Goal: Task Accomplishment & Management: Manage account settings

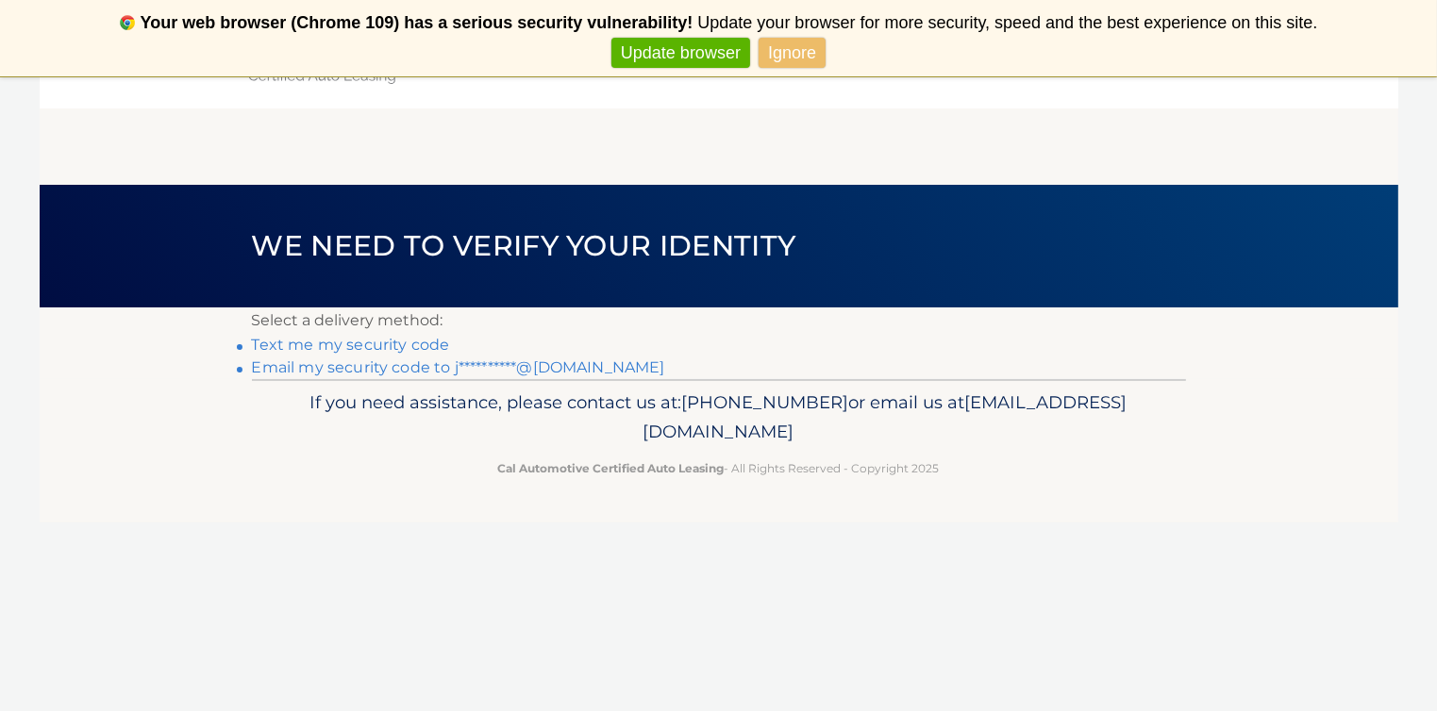
click at [349, 343] on link "Text me my security code" at bounding box center [351, 345] width 198 height 18
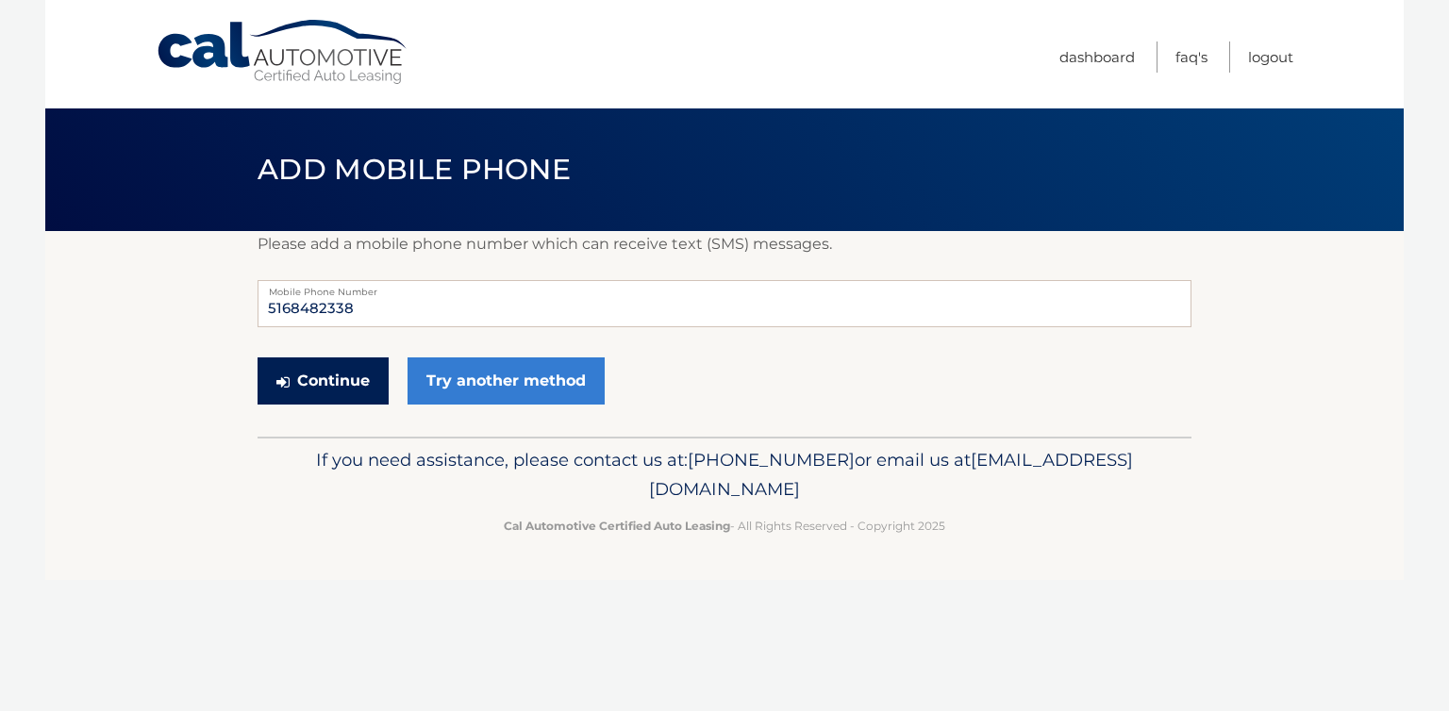
click at [324, 376] on button "Continue" at bounding box center [322, 380] width 131 height 47
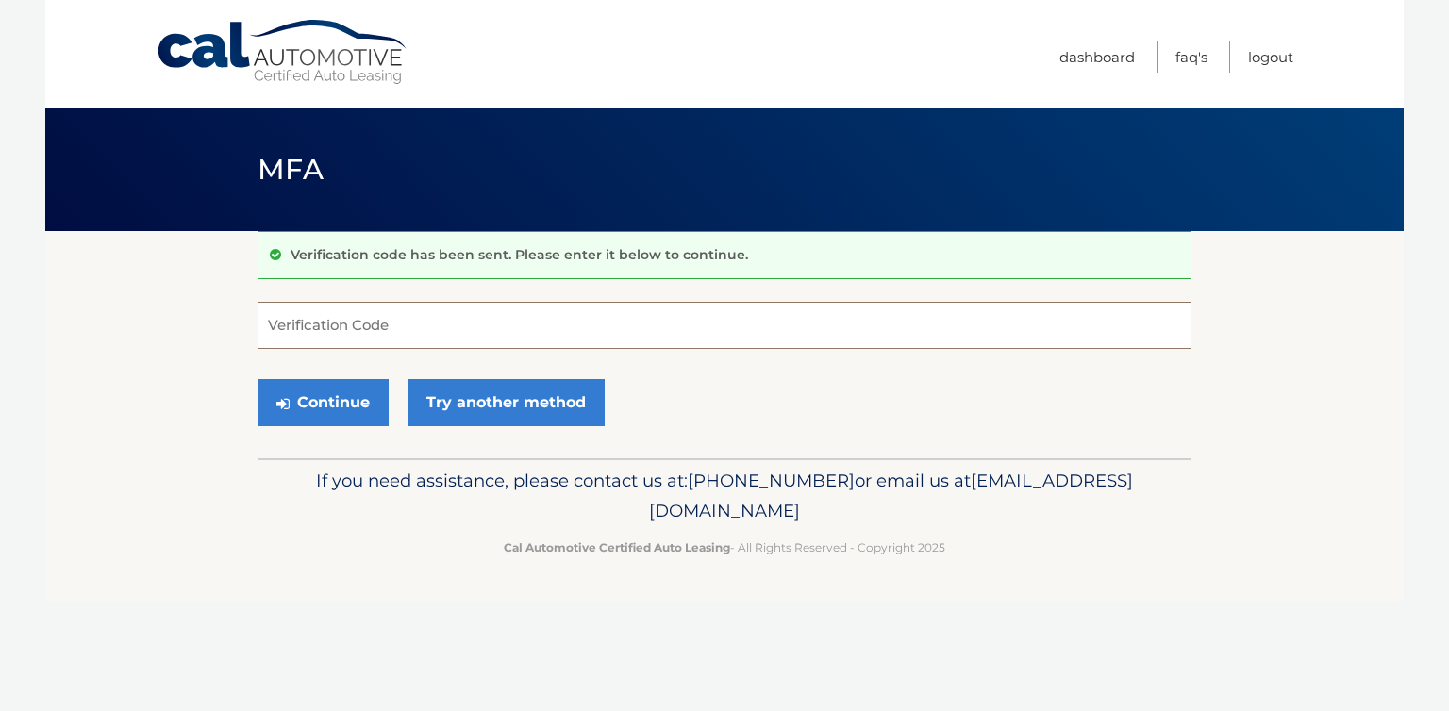
click at [339, 321] on input "Verification Code" at bounding box center [724, 325] width 934 height 47
click at [317, 397] on button "Continue" at bounding box center [322, 402] width 131 height 47
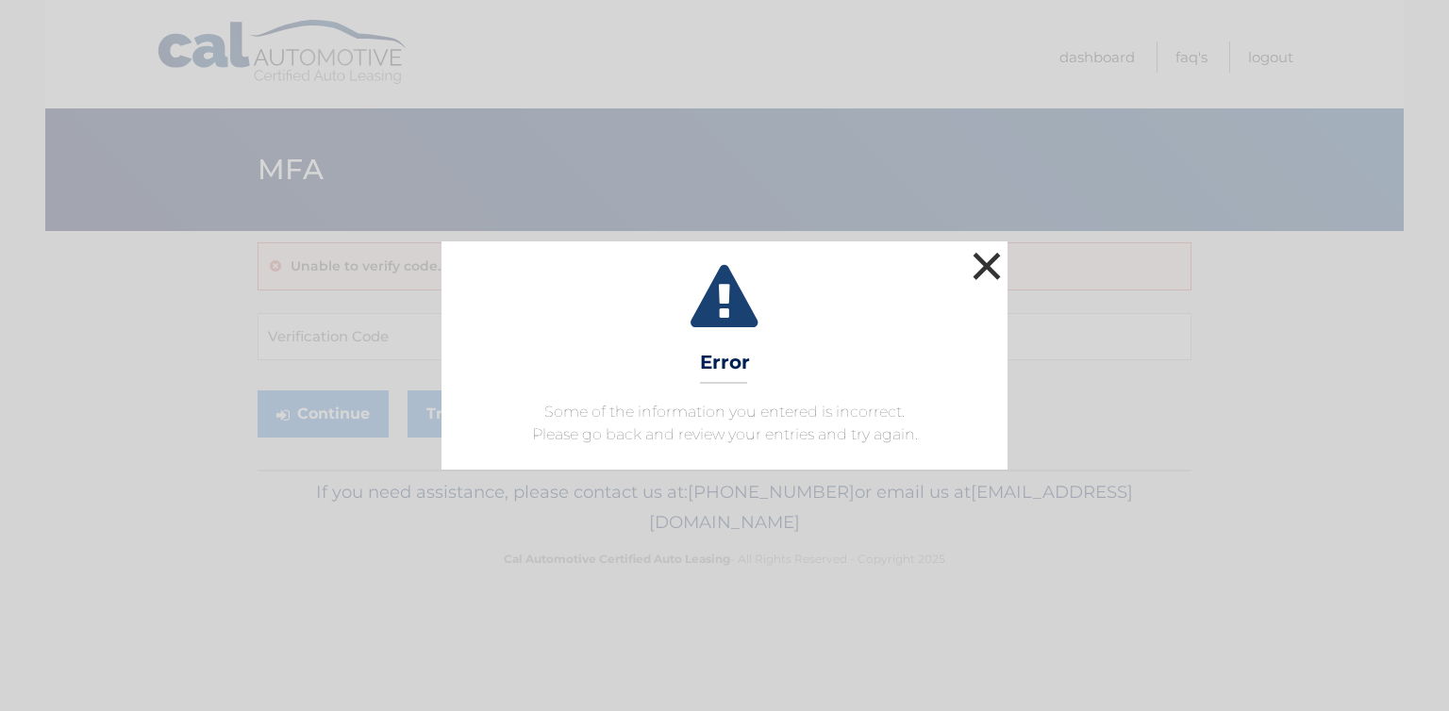
click at [989, 257] on button "×" at bounding box center [987, 266] width 38 height 38
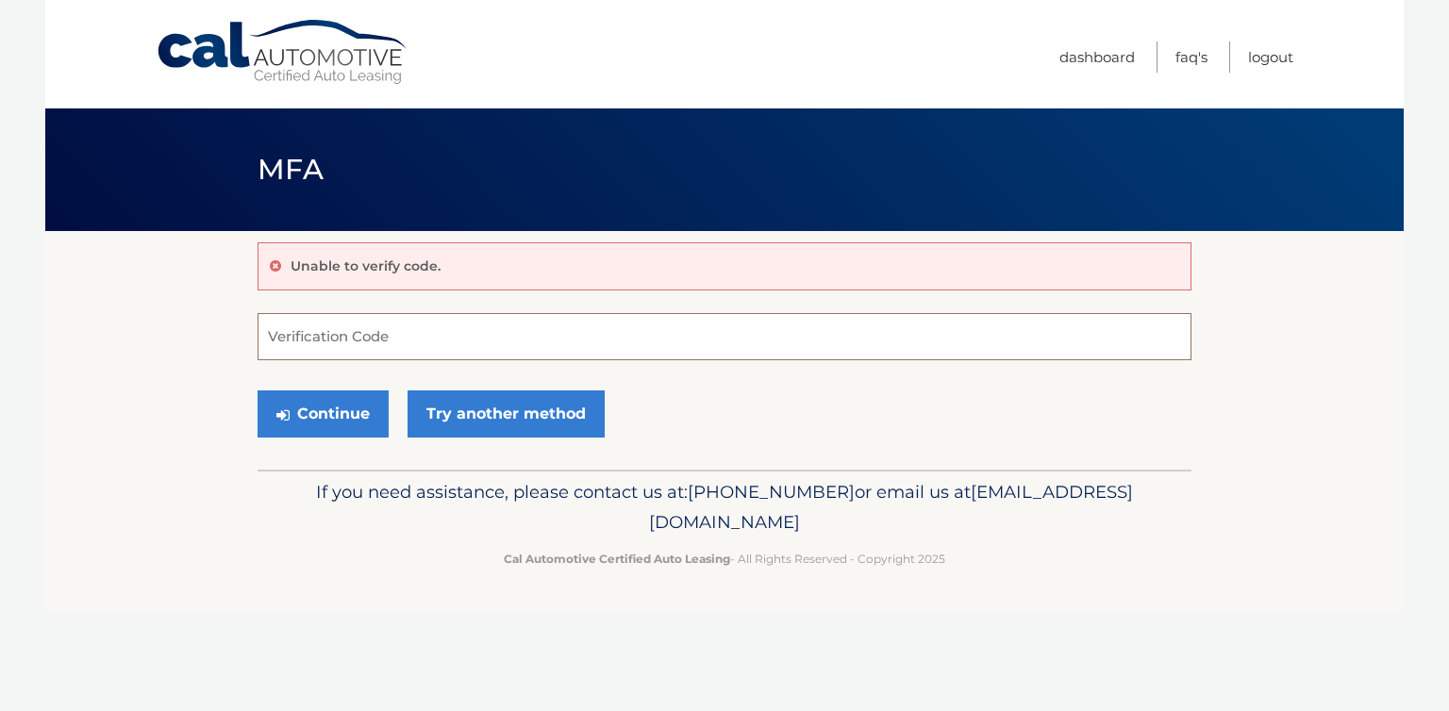
click at [327, 330] on input "Verification Code" at bounding box center [724, 336] width 934 height 47
type input "247684"
click at [317, 414] on button "Continue" at bounding box center [322, 413] width 131 height 47
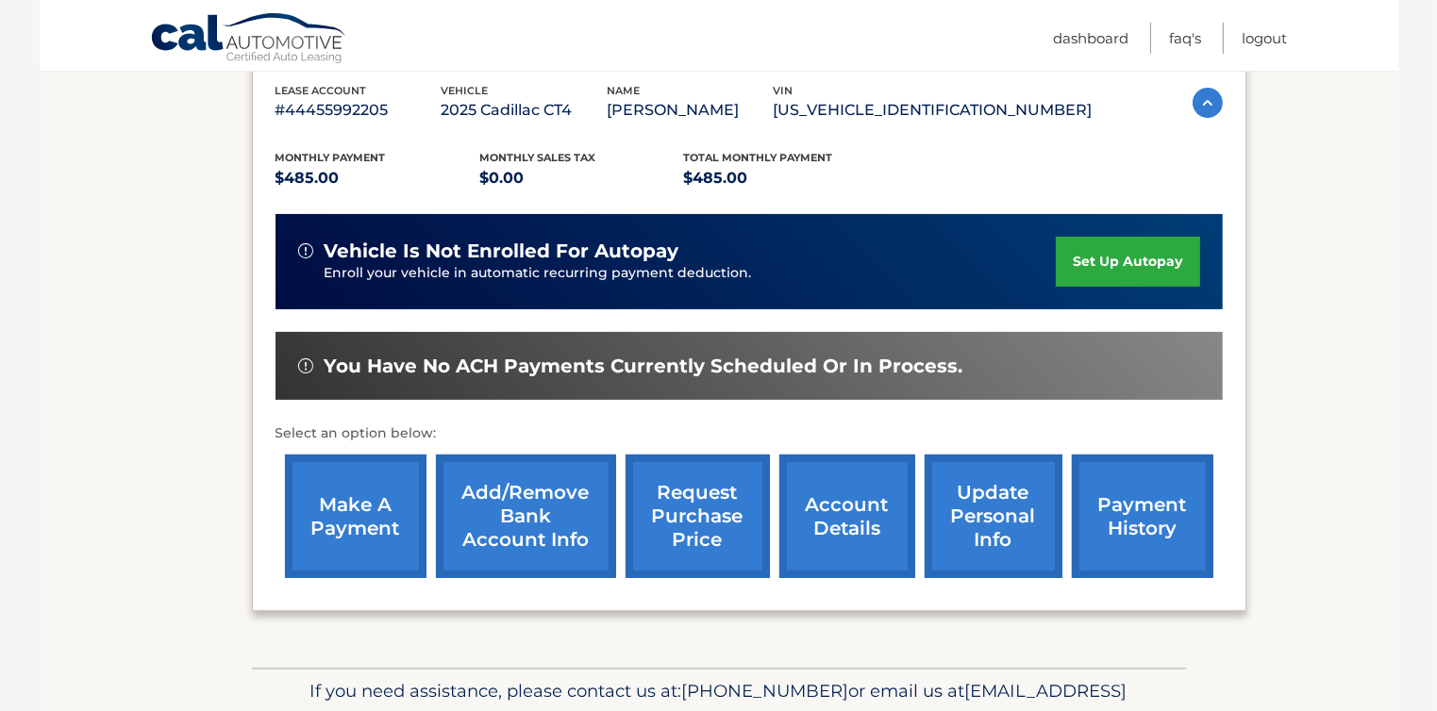
scroll to position [377, 0]
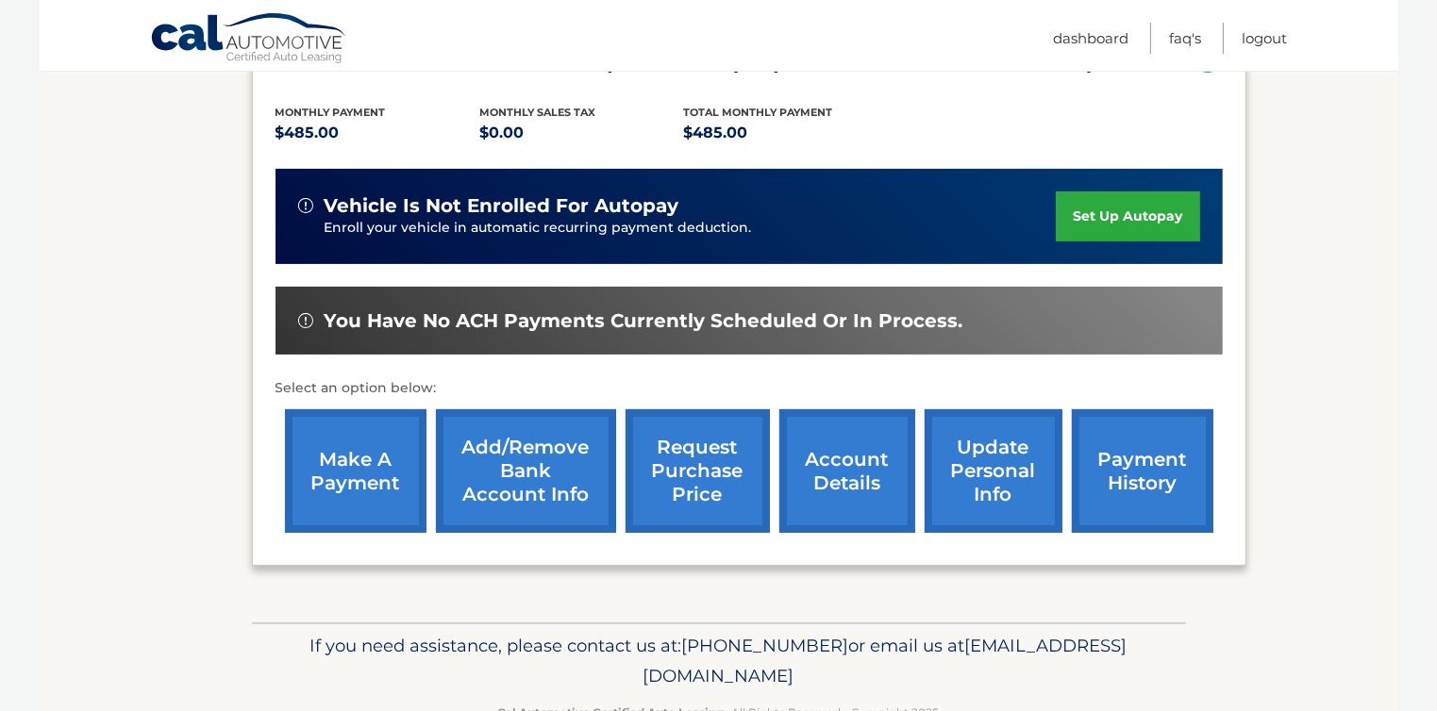
click at [340, 455] on link "make a payment" at bounding box center [355, 471] width 141 height 124
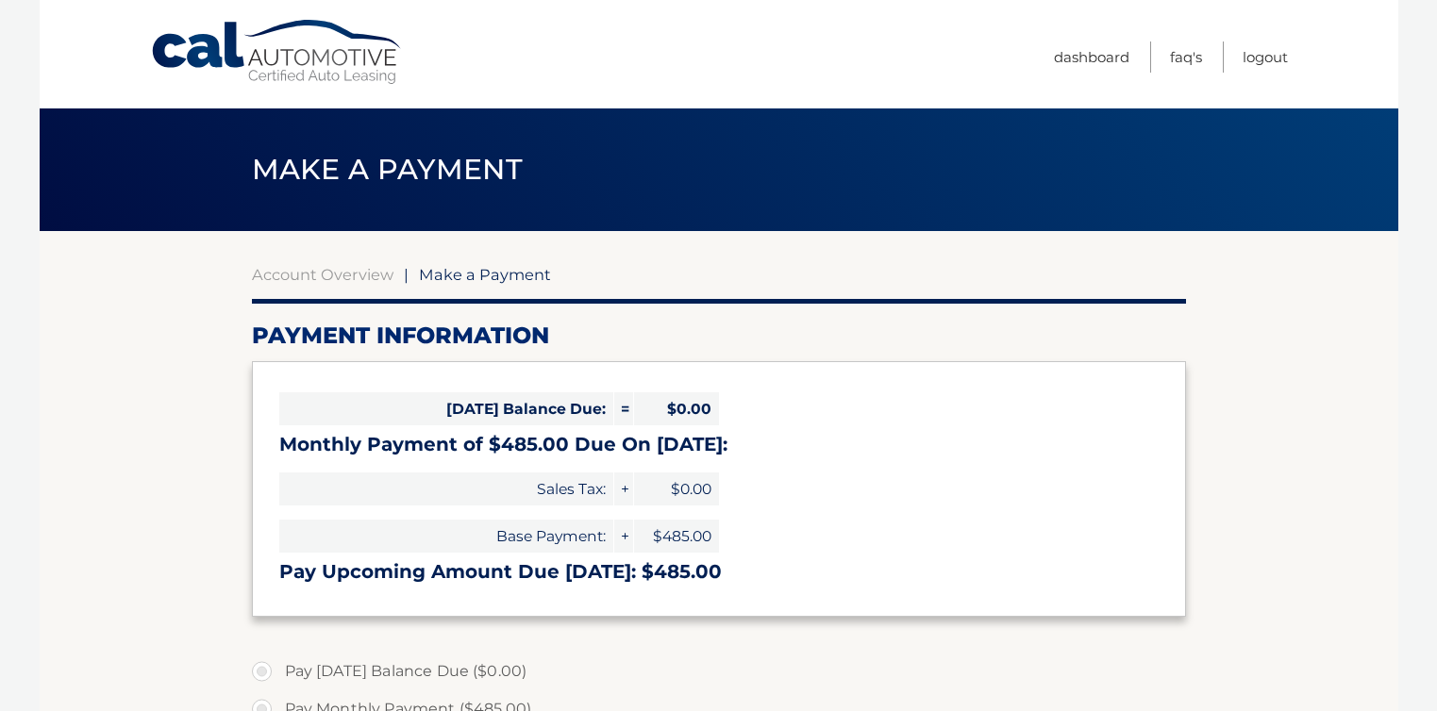
select select "OGMwNWY4NTktYWI5OC00YzhlLTlmZWUtYjkxNmM4Y2JiOGJj"
click at [1254, 55] on link "Logout" at bounding box center [1264, 57] width 45 height 31
